Goal: Navigation & Orientation: Find specific page/section

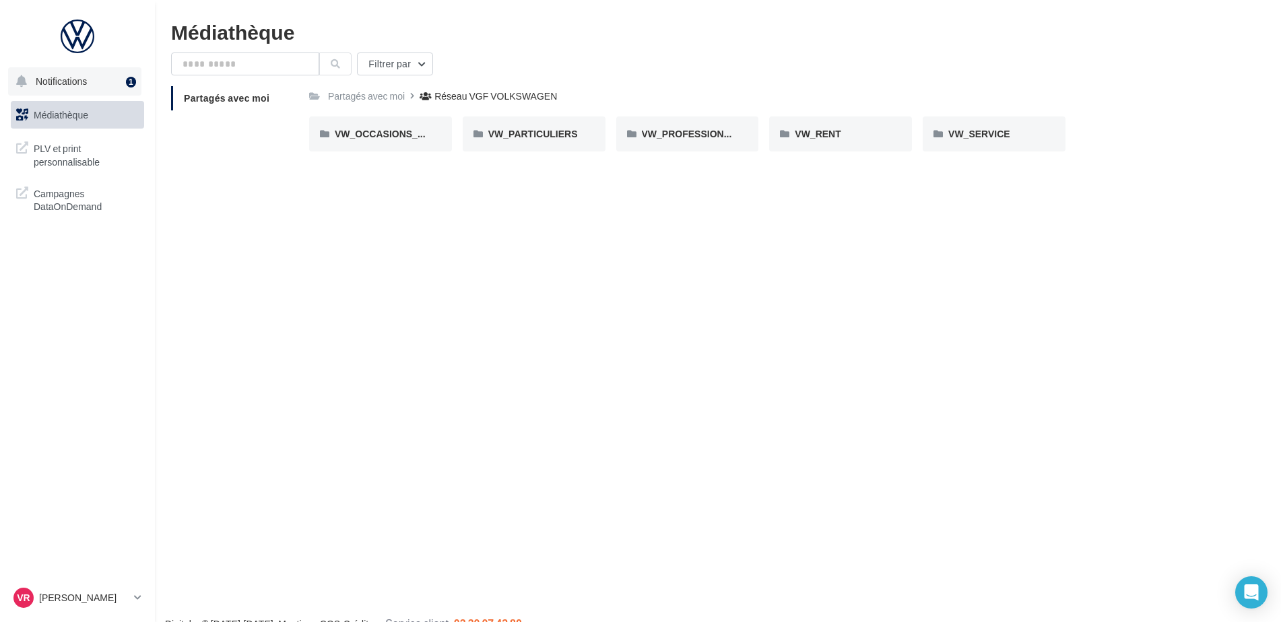
click at [80, 86] on span "Notifications" at bounding box center [61, 80] width 51 height 11
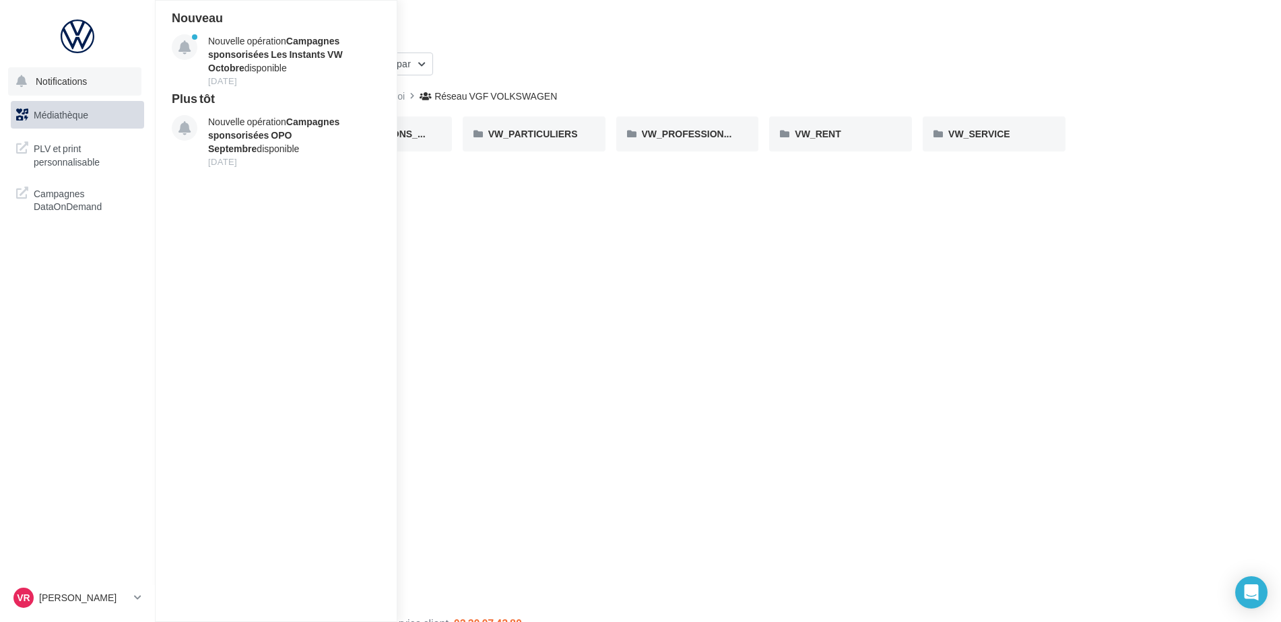
click at [98, 94] on button "Notifications Nouveau Nouvelle opération Campagnes sponsorisées Les Instants VW…" at bounding box center [74, 81] width 133 height 28
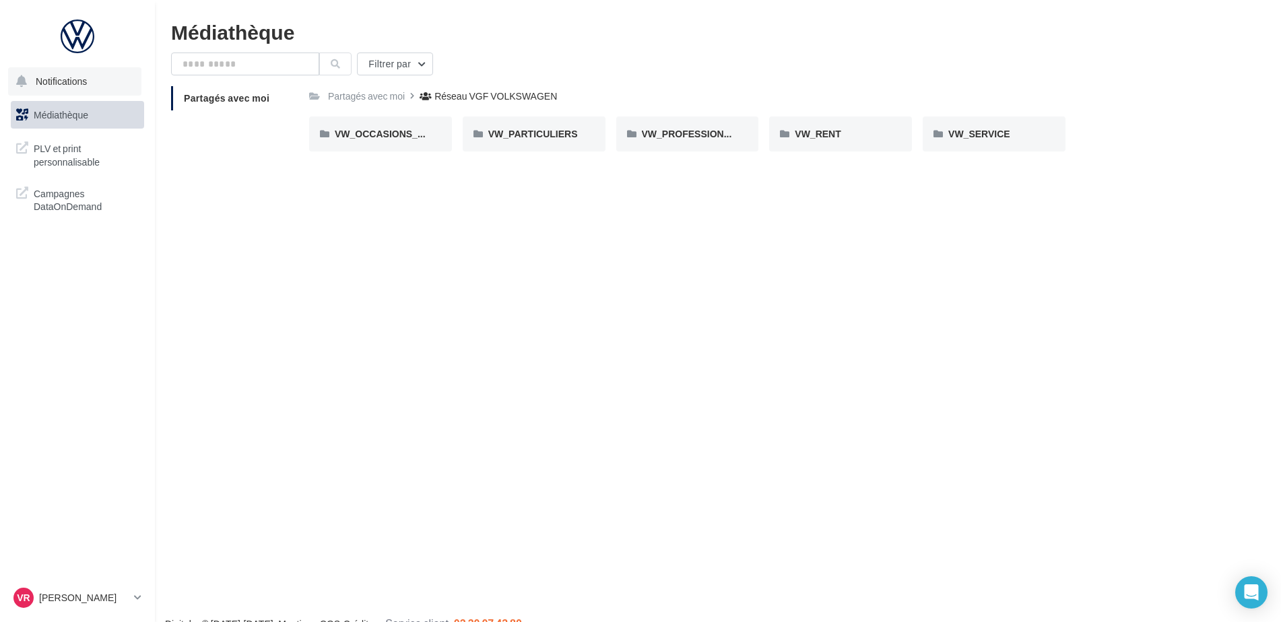
click at [81, 77] on span "Notifications" at bounding box center [61, 80] width 51 height 11
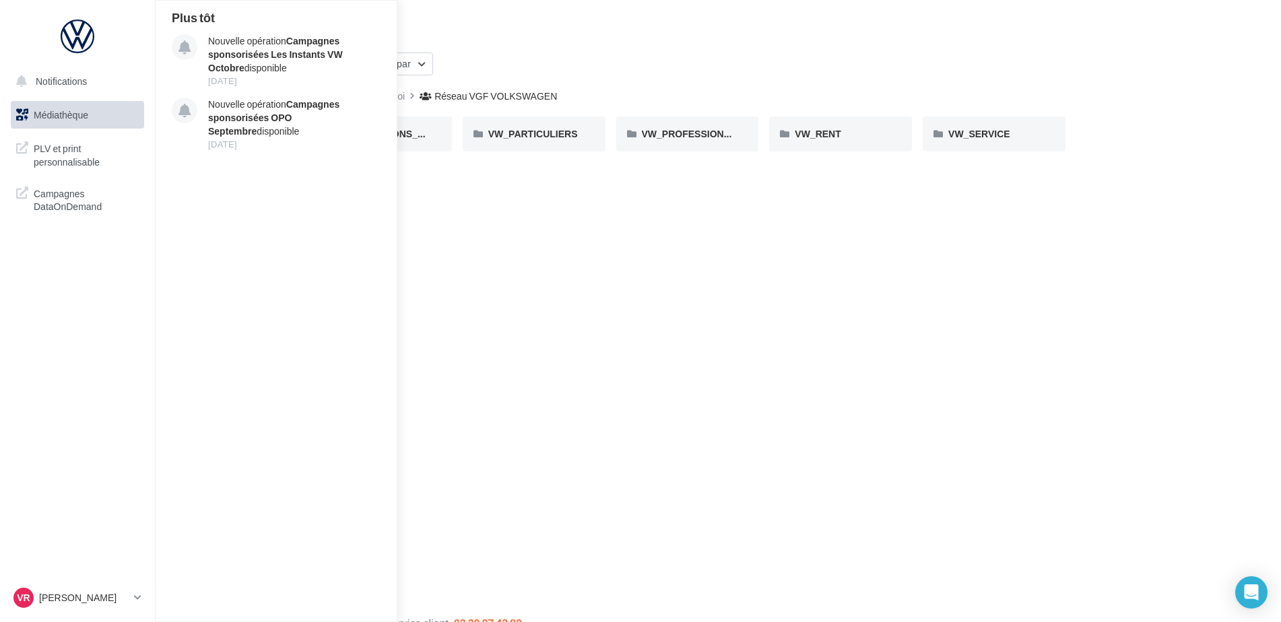
click at [474, 273] on div "Notifications Plus tôt Nouvelle opération Campagnes sponsorisées Les Instants V…" at bounding box center [640, 333] width 1281 height 622
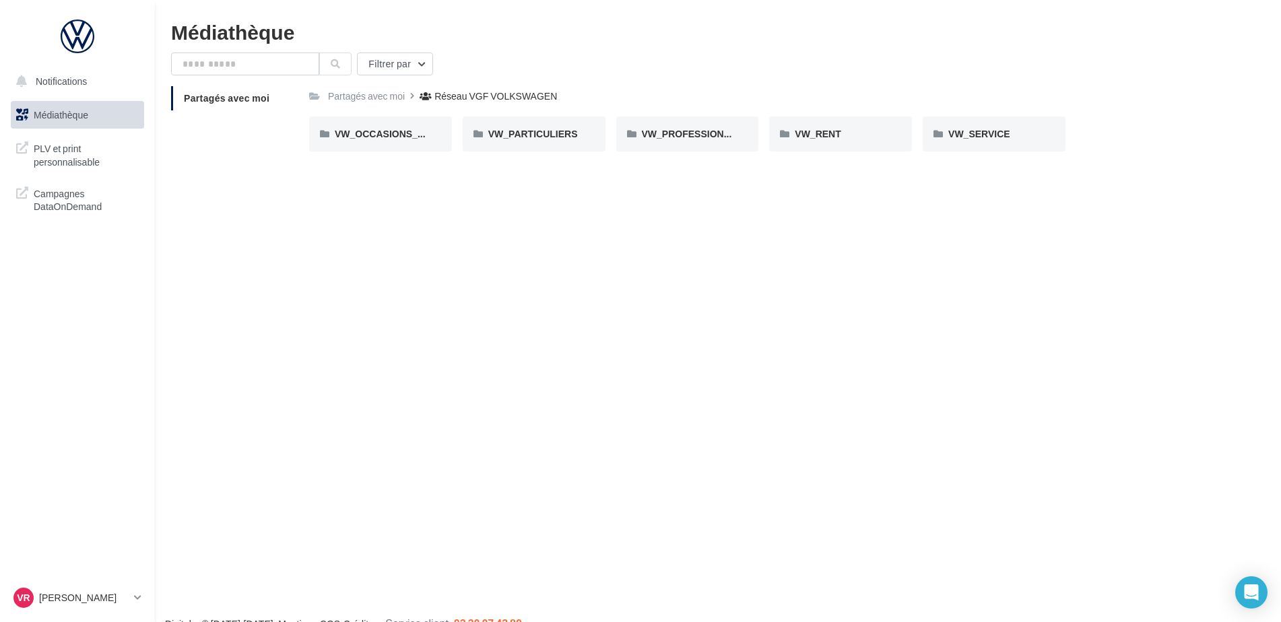
click at [244, 95] on span "Partagés avec moi" at bounding box center [227, 97] width 86 height 11
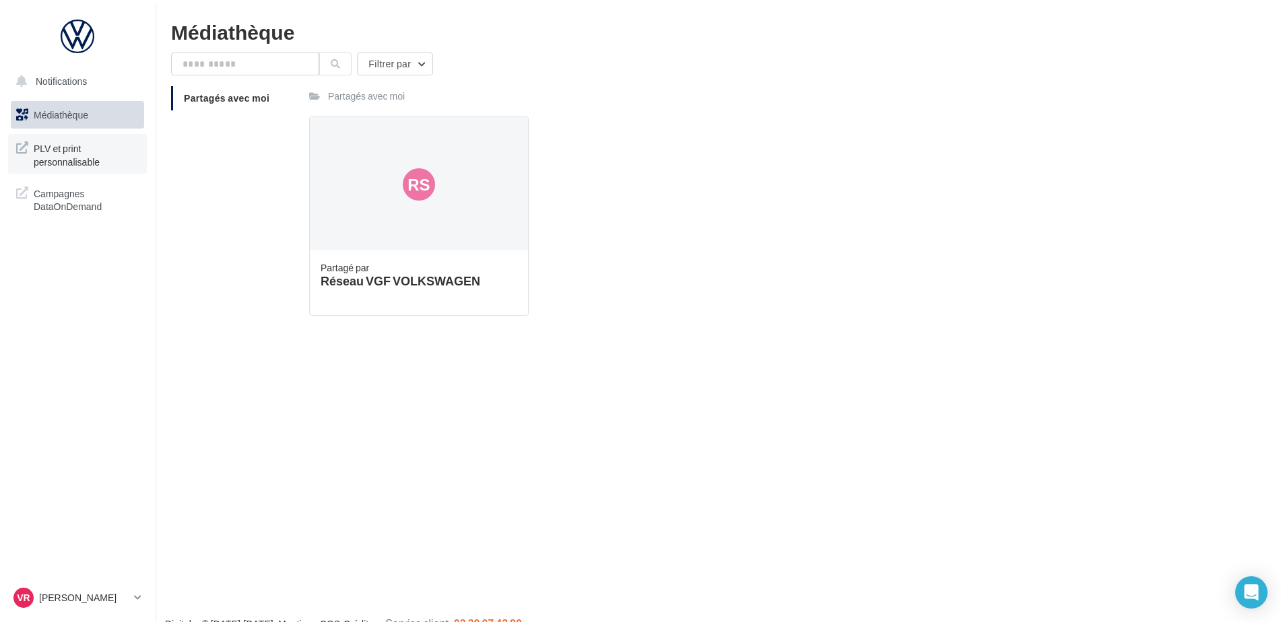
click at [82, 152] on span "PLV et print personnalisable" at bounding box center [86, 153] width 105 height 29
click at [126, 595] on p "[PERSON_NAME]" at bounding box center [84, 597] width 90 height 13
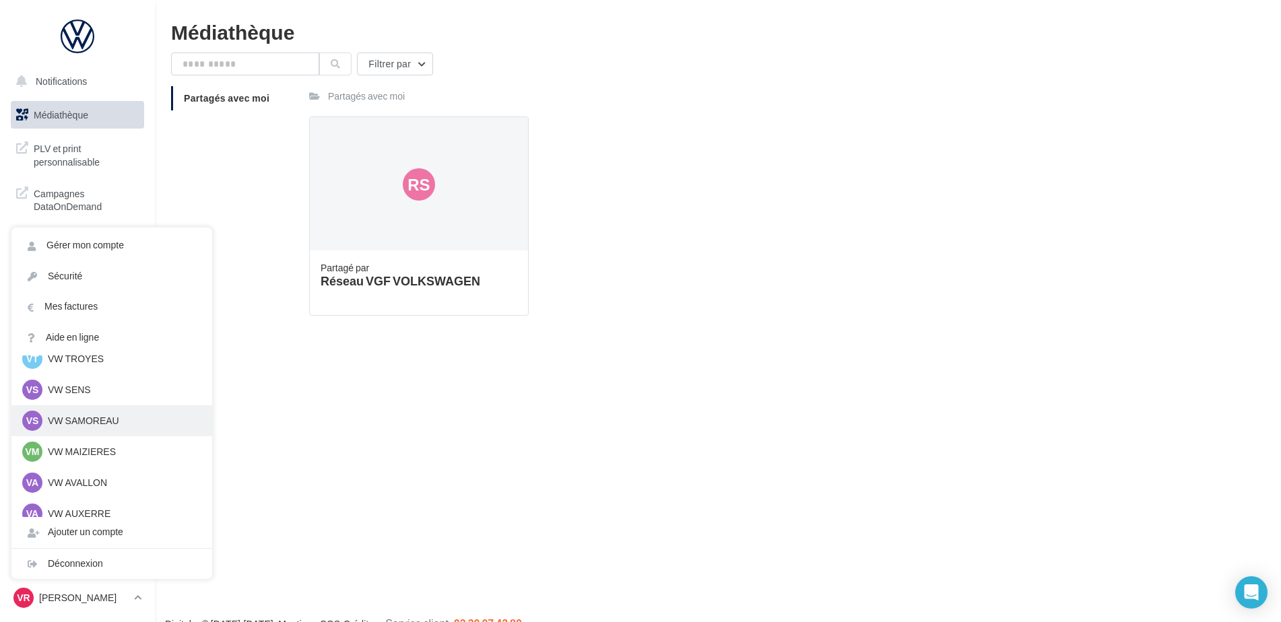
scroll to position [94, 0]
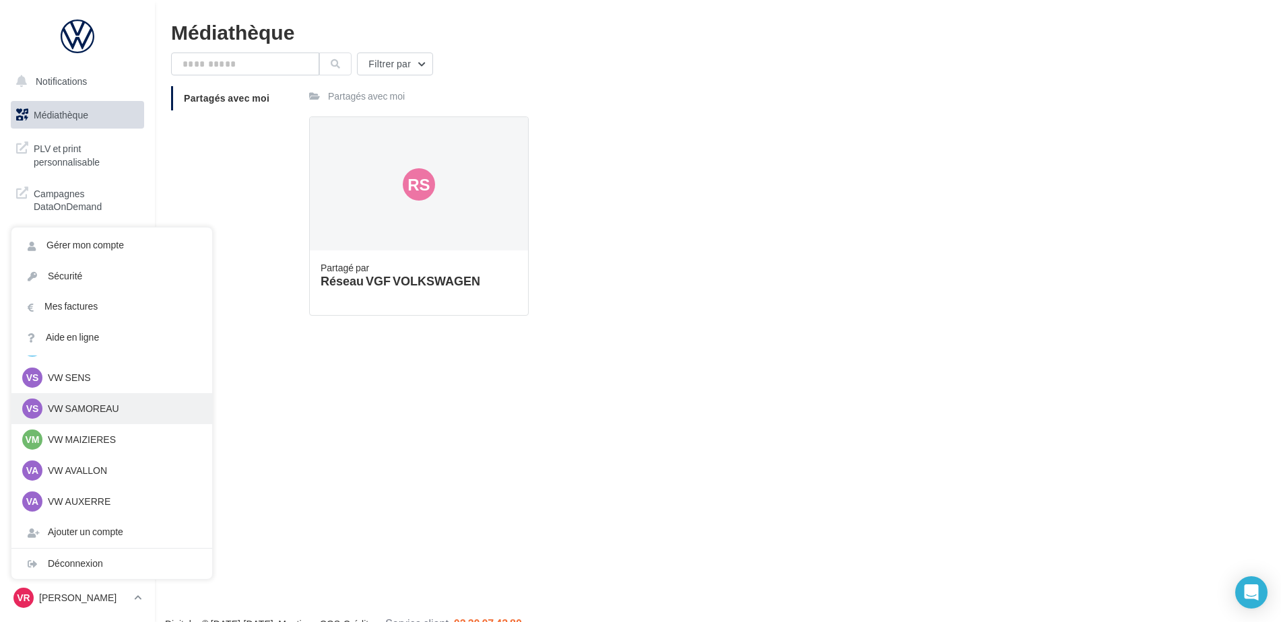
click at [116, 497] on p "VW AUXERRE" at bounding box center [122, 501] width 148 height 13
